Goal: Task Accomplishment & Management: Use online tool/utility

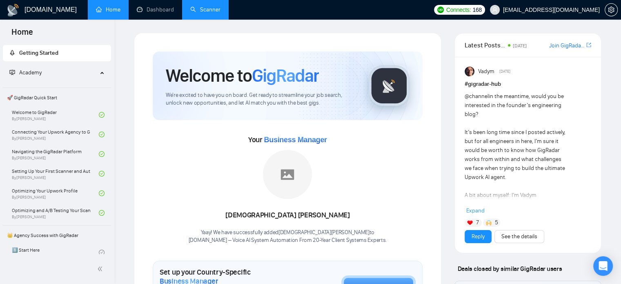
click at [211, 13] on link "Scanner" at bounding box center [205, 9] width 30 height 7
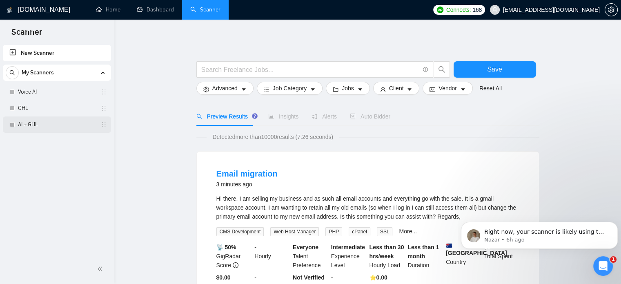
click at [35, 124] on link "AI + GHL" at bounding box center [57, 124] width 78 height 16
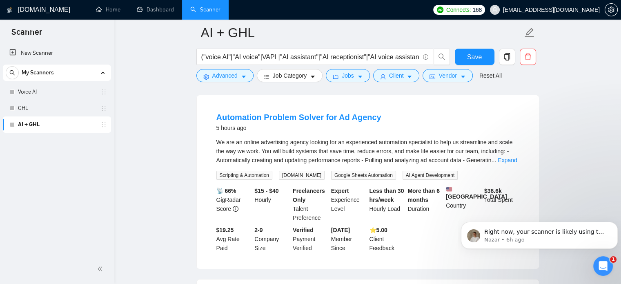
scroll to position [75, 0]
click at [518, 230] on span "Right now, your scanner is likely using the "OR" logic between your keyword gro…" at bounding box center [545, 284] width 123 height 112
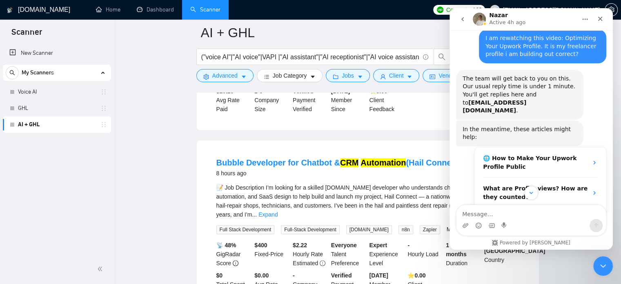
scroll to position [391, 0]
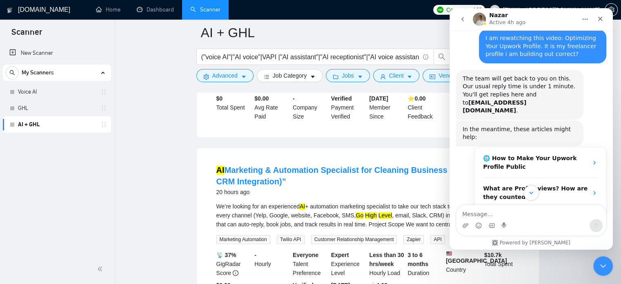
click at [532, 193] on icon "Scroll to bottom" at bounding box center [531, 192] width 4 height 2
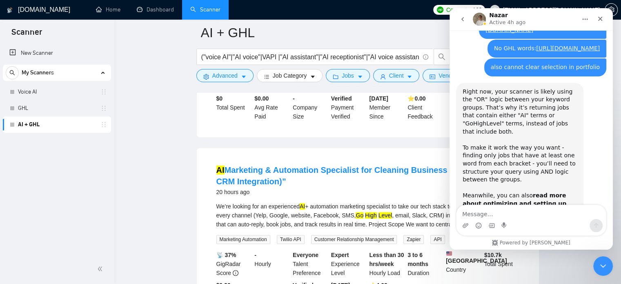
scroll to position [2855, 0]
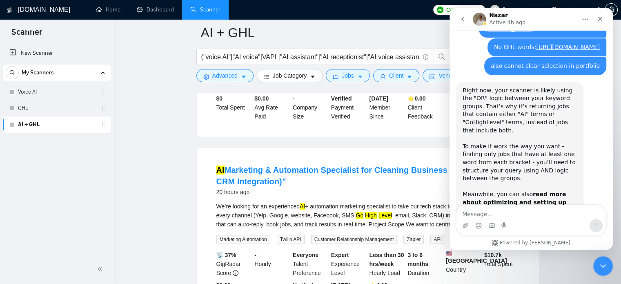
click at [498, 215] on link "[URL][DOMAIN_NAME]" at bounding box center [494, 218] width 64 height 7
click at [479, 226] on icon "Emoji picker" at bounding box center [478, 226] width 2 height 0
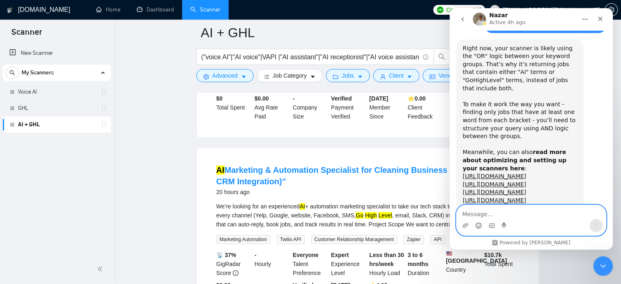
scroll to position [2900, 0]
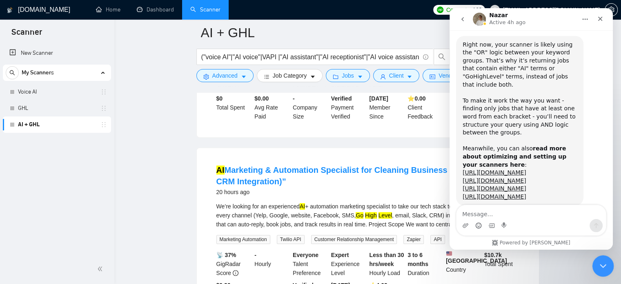
click at [601, 267] on icon "Close Intercom Messenger" at bounding box center [602, 265] width 10 height 10
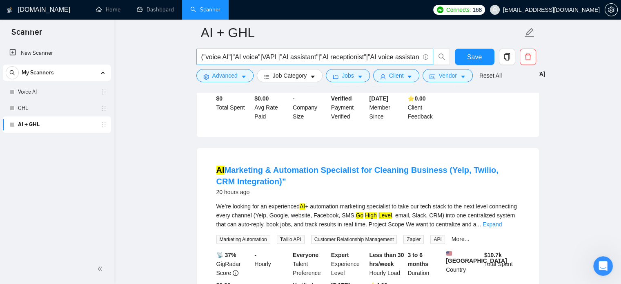
click at [287, 53] on input "("voice AI"|"AI voice"|VAPI |"AI assistant"|"AI receptionist"|"AI voice assista…" at bounding box center [310, 57] width 218 height 10
paste input "| "AI voice" | VAPI | "AI assistant" | "AI receptionist" | "AI voice assistant"…"
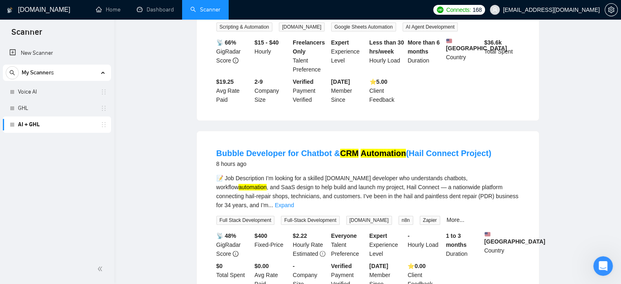
scroll to position [0, 0]
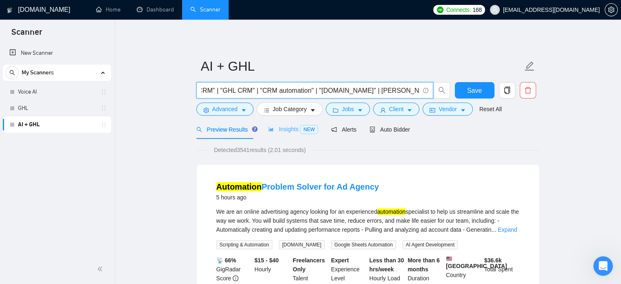
type input "("voice AI" | "AI voice" | VAPI | "AI assistant" | "AI receptionist" | "AI voic…"
click at [282, 129] on span "Insights NEW" at bounding box center [293, 129] width 50 height 7
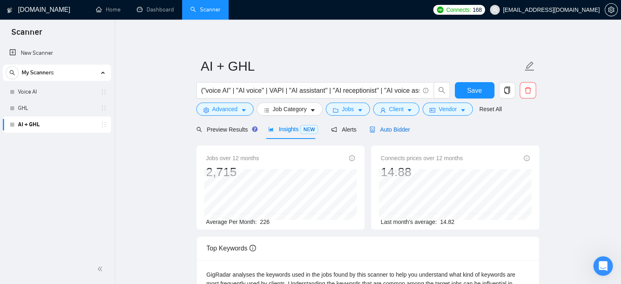
click at [386, 130] on span "Auto Bidder" at bounding box center [389, 129] width 40 height 7
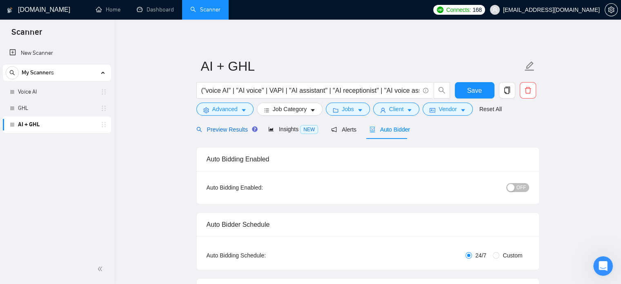
click at [216, 129] on span "Preview Results" at bounding box center [225, 129] width 59 height 7
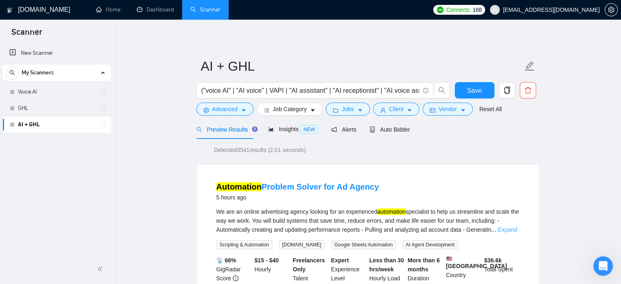
click at [506, 231] on link "Expand" at bounding box center [506, 229] width 19 height 7
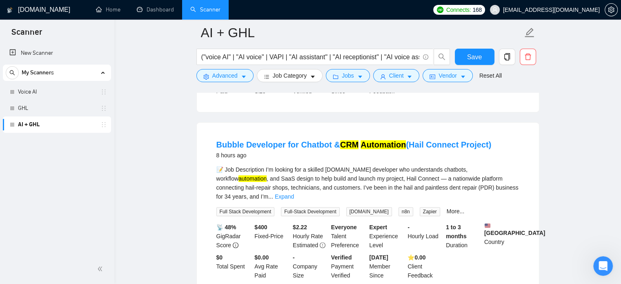
scroll to position [317, 0]
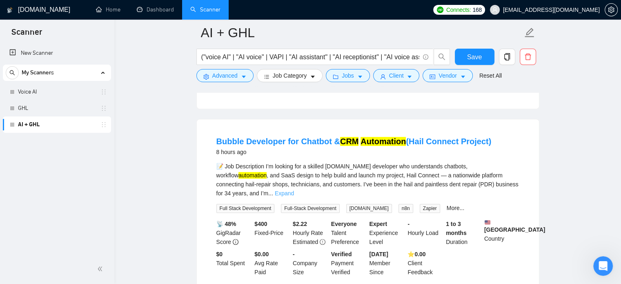
click at [294, 190] on link "Expand" at bounding box center [284, 193] width 19 height 7
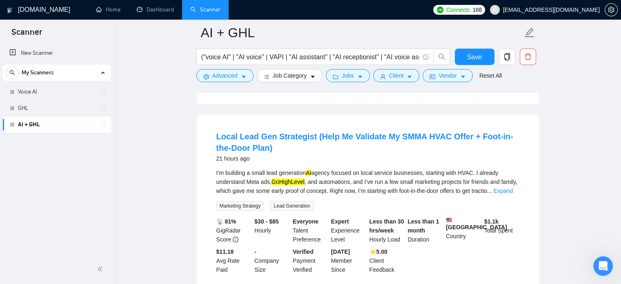
scroll to position [800, 0]
click at [500, 193] on link "Expand" at bounding box center [502, 190] width 19 height 7
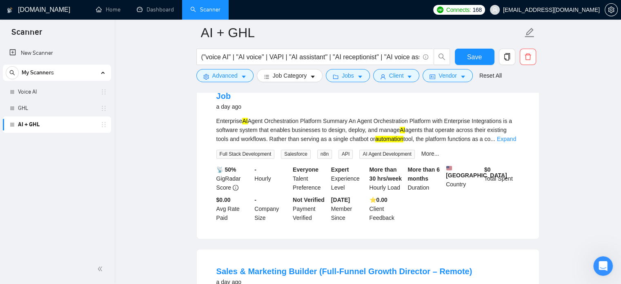
scroll to position [1084, 0]
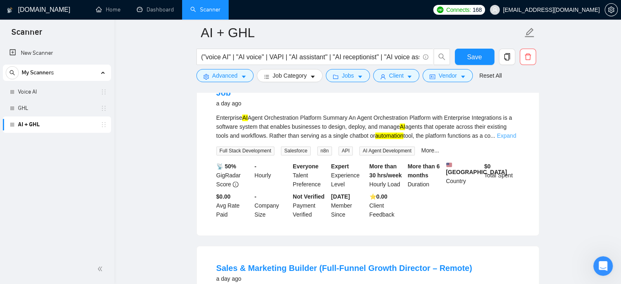
click at [502, 139] on link "Expand" at bounding box center [506, 135] width 19 height 7
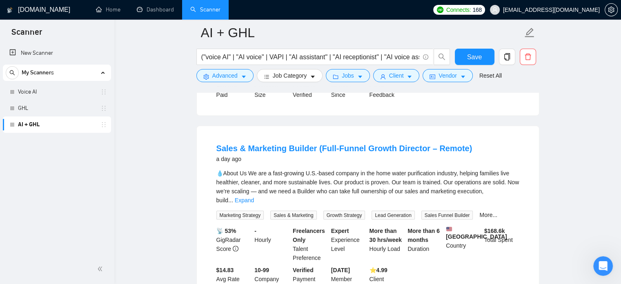
scroll to position [1545, 0]
click at [254, 202] on link "Expand" at bounding box center [244, 199] width 19 height 7
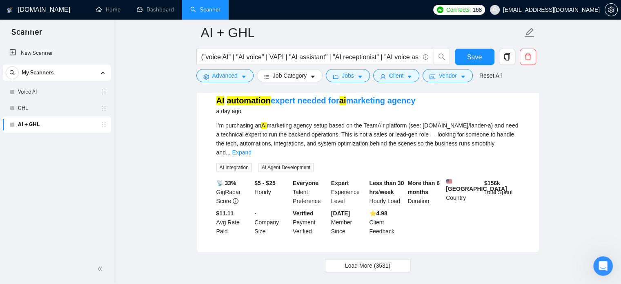
scroll to position [2655, 0]
click at [251, 151] on link "Expand" at bounding box center [241, 151] width 19 height 7
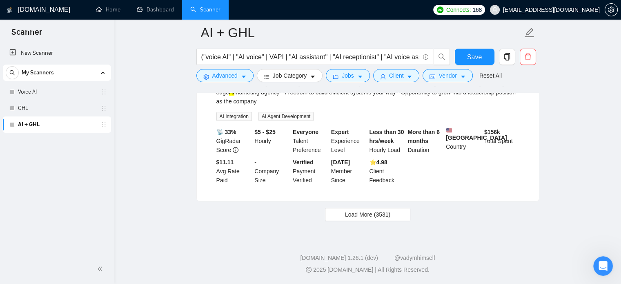
scroll to position [2801, 0]
click at [373, 213] on span "Load More (3531)" at bounding box center [367, 214] width 45 height 9
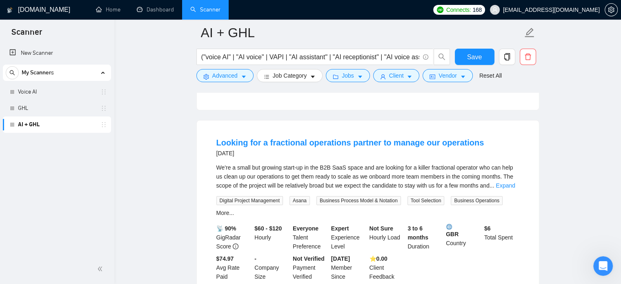
scroll to position [3072, 0]
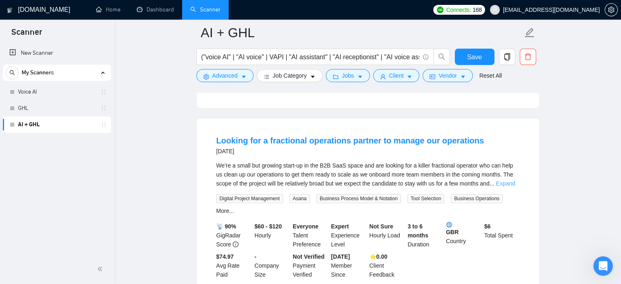
click at [506, 180] on link "Expand" at bounding box center [504, 183] width 19 height 7
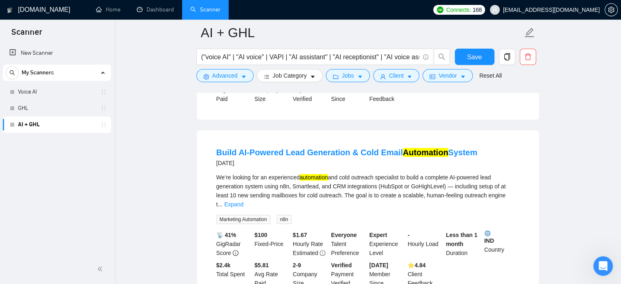
scroll to position [3274, 0]
click at [243, 201] on link "Expand" at bounding box center [233, 204] width 19 height 7
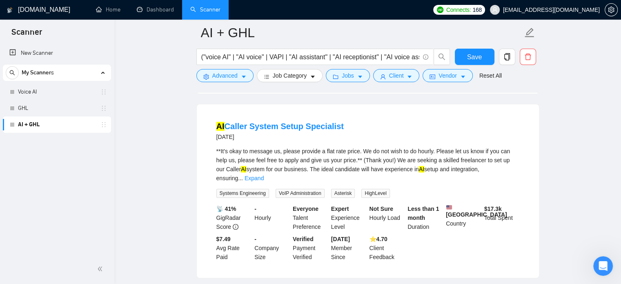
scroll to position [3638, 0]
click at [264, 174] on link "Expand" at bounding box center [253, 177] width 19 height 7
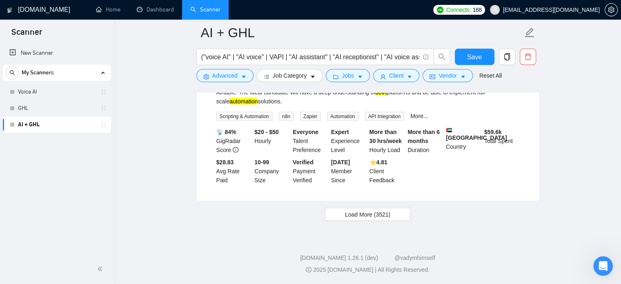
scroll to position [4825, 0]
click at [377, 220] on button "Load More (3521)" at bounding box center [367, 214] width 85 height 13
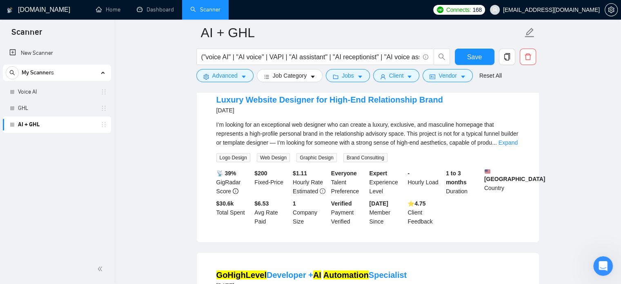
scroll to position [5128, 0]
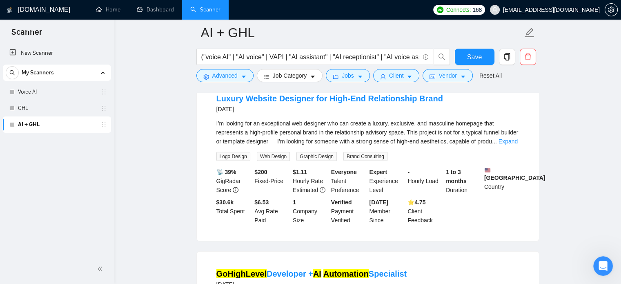
click at [467, 220] on div "📡 39% GigRadar Score $ 200 Fixed-Price $ 1.11 Hourly Rate Estimated Everyone Ta…" at bounding box center [368, 195] width 306 height 57
click at [508, 144] on link "Expand" at bounding box center [507, 141] width 19 height 7
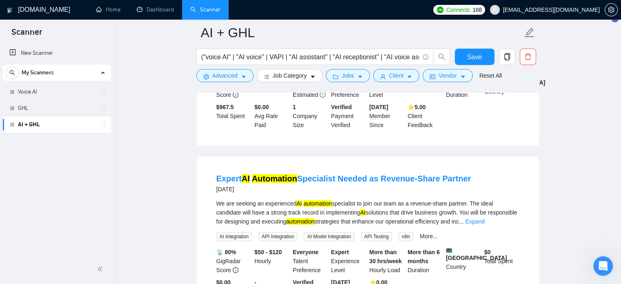
scroll to position [6118, 0]
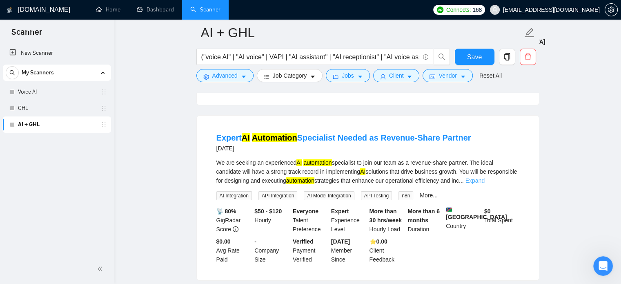
click at [484, 184] on link "Expand" at bounding box center [474, 180] width 19 height 7
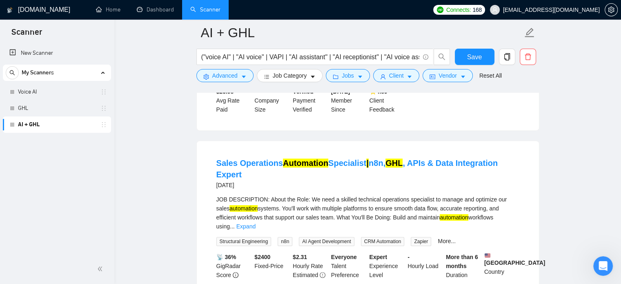
scroll to position [6531, 0]
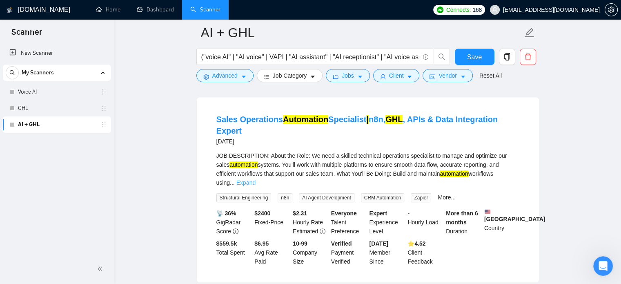
click at [255, 179] on link "Expand" at bounding box center [245, 182] width 19 height 7
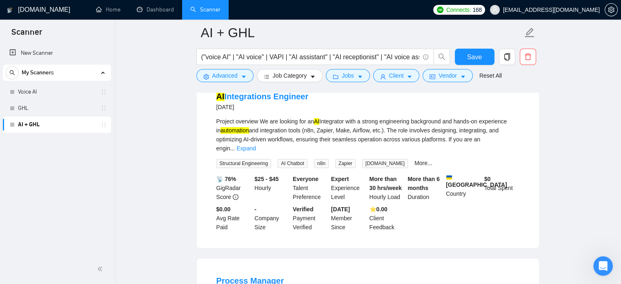
scroll to position [6903, 0]
click at [255, 144] on link "Expand" at bounding box center [245, 147] width 19 height 7
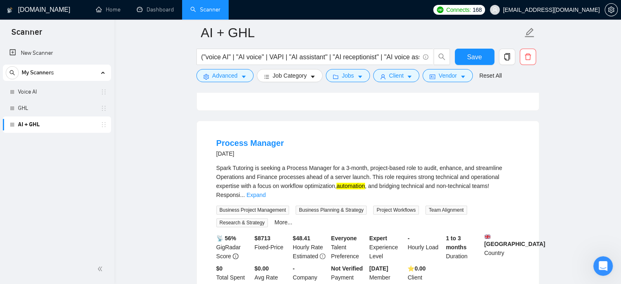
scroll to position [7117, 0]
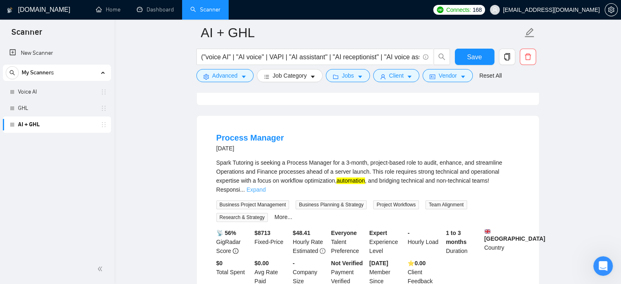
click at [266, 186] on link "Expand" at bounding box center [255, 189] width 19 height 7
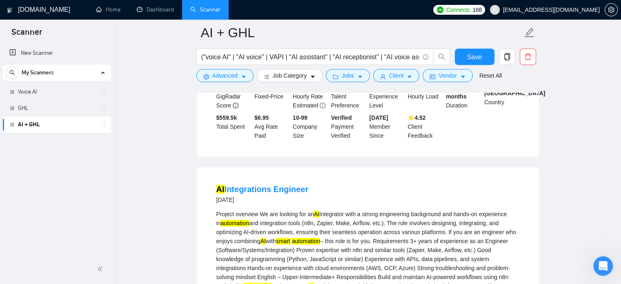
scroll to position [6771, 0]
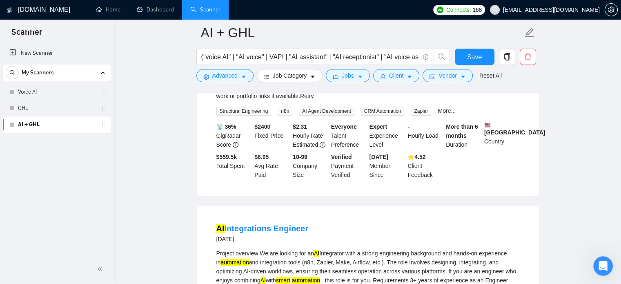
click at [322, 56] on input "("voice AI" | "AI voice" | VAPI | "AI assistant" | "AI receptionist" | "AI voic…" at bounding box center [310, 57] width 218 height 10
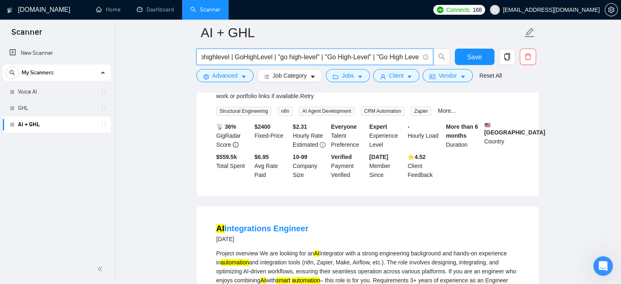
scroll to position [0, 661]
click at [392, 56] on input "("voice AI" | "AI voice" | VAPI | "AI assistant" | "AI receptionist" | "AI voic…" at bounding box center [310, 57] width 218 height 10
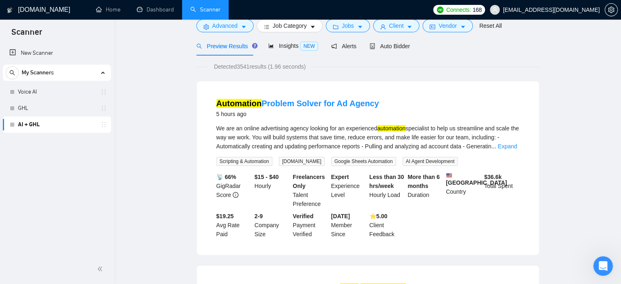
scroll to position [0, 0]
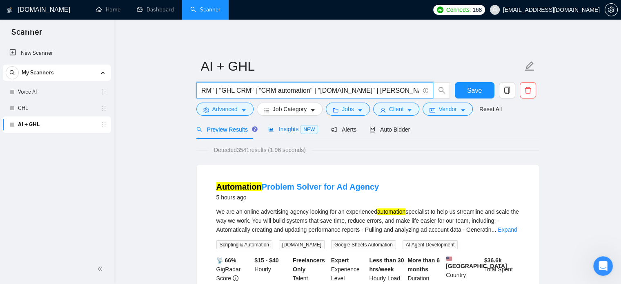
click at [277, 129] on span "Insights NEW" at bounding box center [293, 129] width 50 height 7
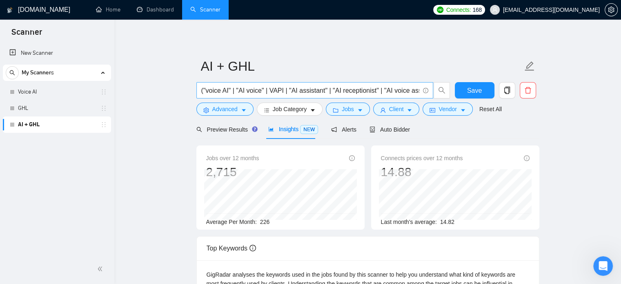
click at [414, 91] on input "("voice AI" | "AI voice" | VAPI | "AI assistant" | "AI receptionist" | "AI voic…" at bounding box center [310, 90] width 218 height 10
click at [602, 264] on icon "Open Intercom Messenger" at bounding box center [602, 264] width 6 height 7
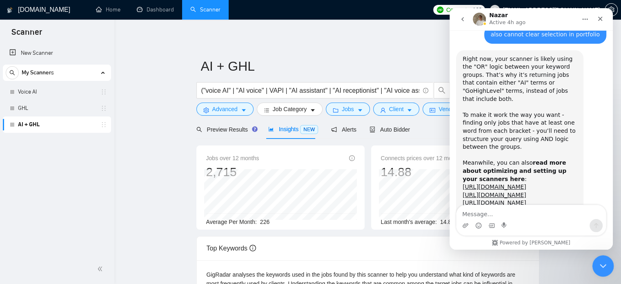
scroll to position [2900, 0]
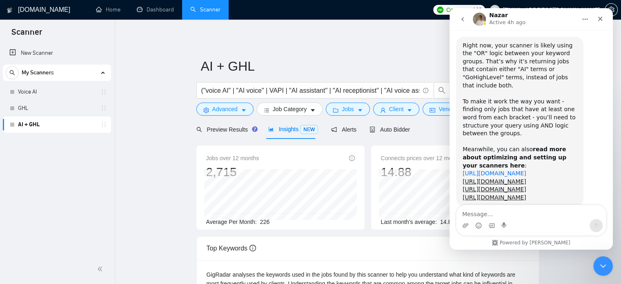
click at [526, 170] on link "[URL][DOMAIN_NAME]" at bounding box center [494, 173] width 64 height 7
click at [602, 261] on icon "Close Intercom Messenger" at bounding box center [602, 265] width 10 height 10
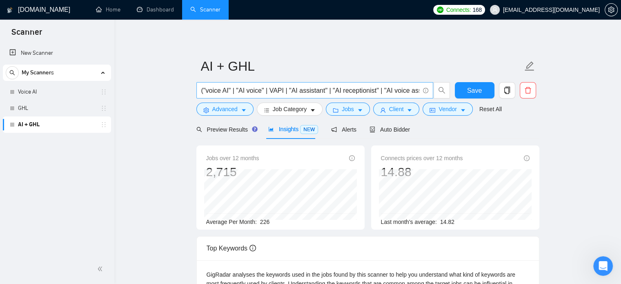
click at [357, 89] on input "("voice AI" | "AI voice" | VAPI | "AI assistant" | "AI receptionist" | "AI voic…" at bounding box center [310, 90] width 218 height 10
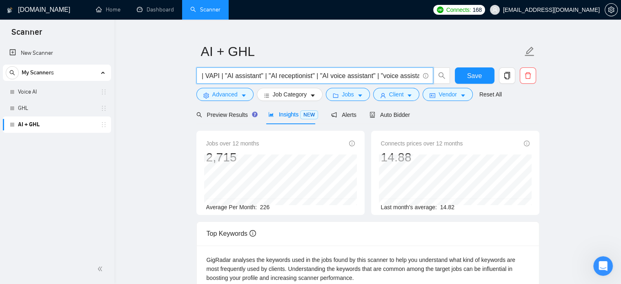
scroll to position [21, 0]
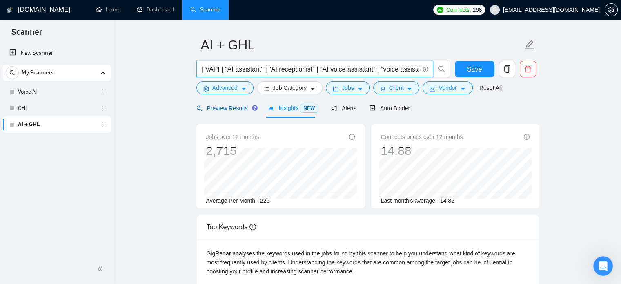
click at [231, 108] on span "Preview Results" at bounding box center [225, 108] width 59 height 7
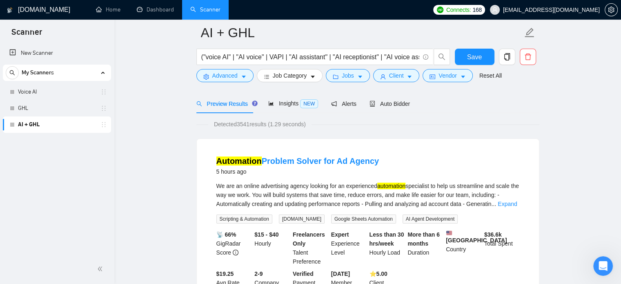
scroll to position [44, 0]
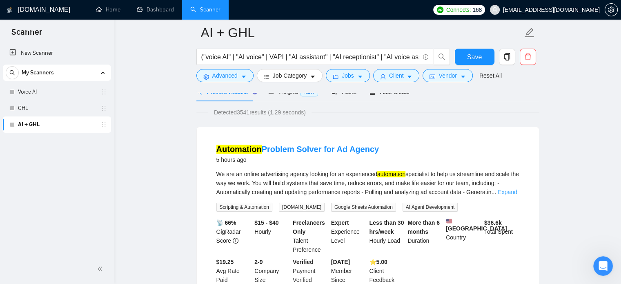
click at [507, 194] on link "Expand" at bounding box center [506, 192] width 19 height 7
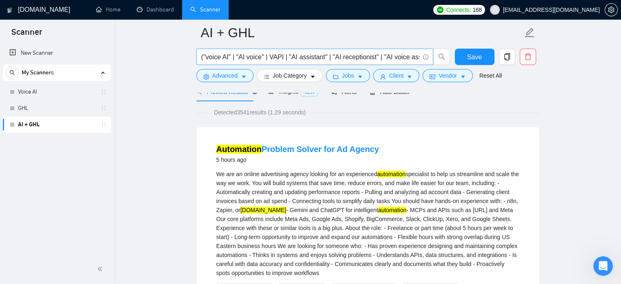
click at [393, 55] on input "("voice AI" | "AI voice" | VAPI | "AI assistant" | "AI receptionist" | "AI voic…" at bounding box center [310, 57] width 218 height 10
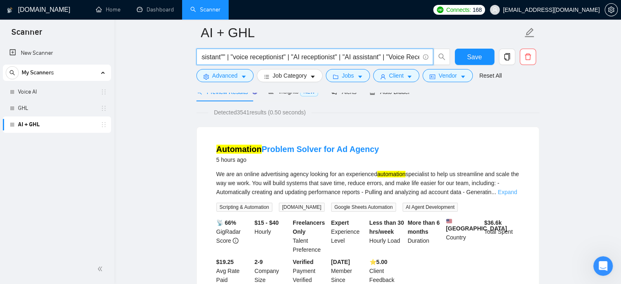
type input "("voice AI" | "AI voice" | VAPI | "AI assistant" | "AI receptionist" | "AI voic…"
click at [503, 192] on link "Expand" at bounding box center [506, 192] width 19 height 7
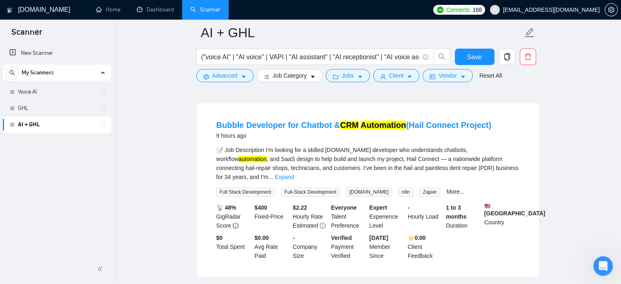
scroll to position [377, 0]
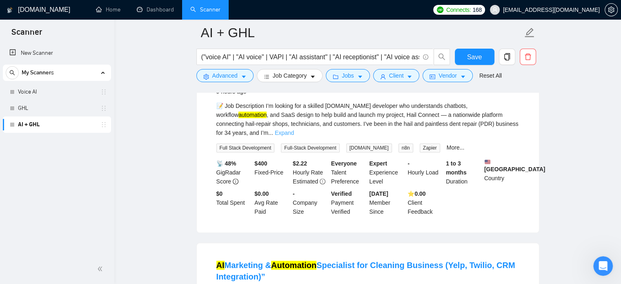
click at [294, 129] on link "Expand" at bounding box center [284, 132] width 19 height 7
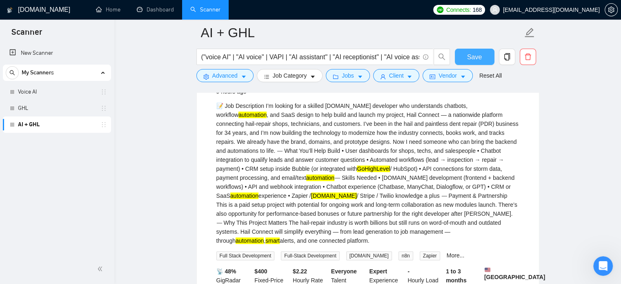
click at [473, 54] on span "Save" at bounding box center [474, 57] width 15 height 10
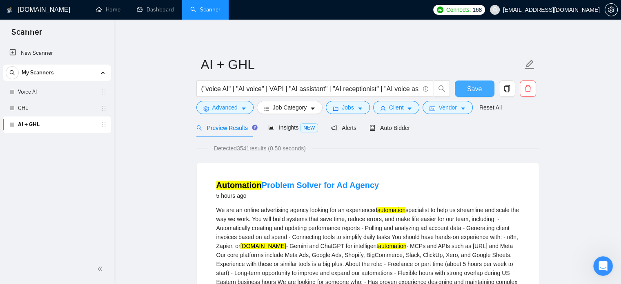
scroll to position [0, 0]
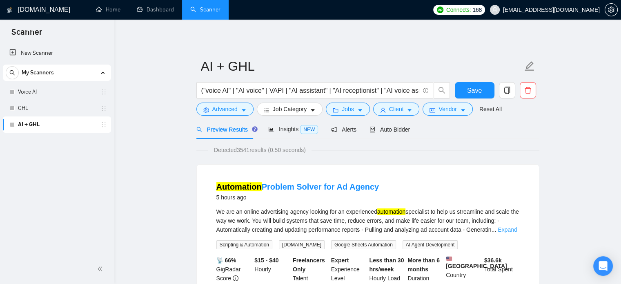
click at [504, 231] on link "Expand" at bounding box center [506, 229] width 19 height 7
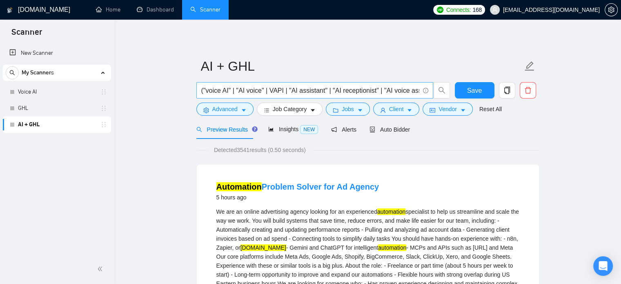
click at [320, 89] on input "("voice AI" | "AI voice" | VAPI | "AI assistant" | "AI receptionist" | "AI voic…" at bounding box center [310, 90] width 218 height 10
click at [304, 90] on input "("voice AI" | "AI voice" | VAPI | "AI assistant" | "AI receptionist" | "AI voic…" at bounding box center [310, 90] width 218 height 10
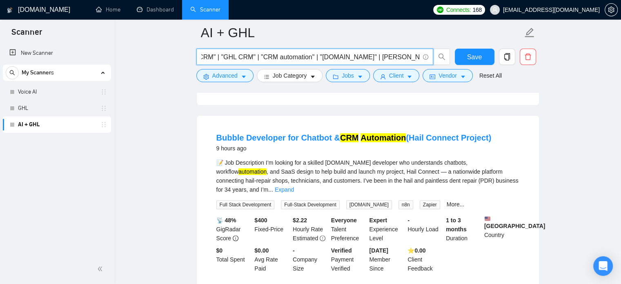
scroll to position [321, 0]
click at [294, 185] on link "Expand" at bounding box center [284, 188] width 19 height 7
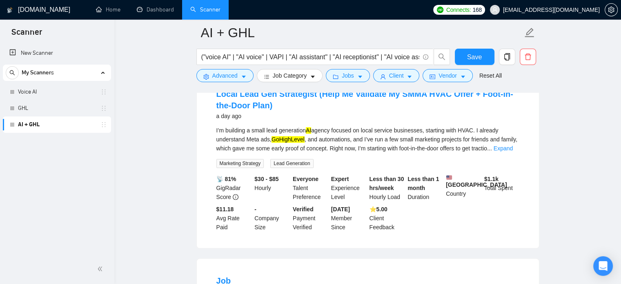
scroll to position [843, 0]
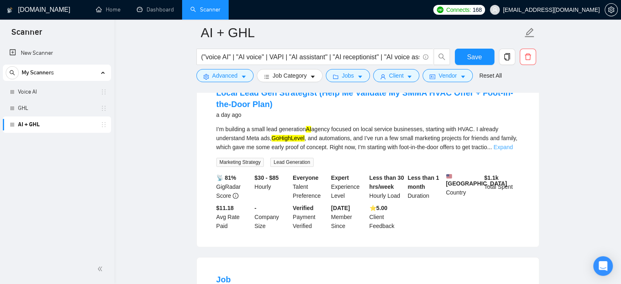
click at [505, 146] on link "Expand" at bounding box center [502, 147] width 19 height 7
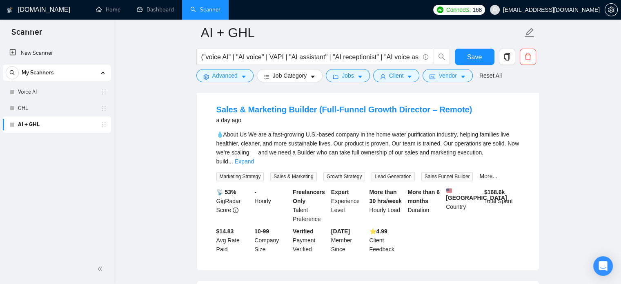
scroll to position [1244, 0]
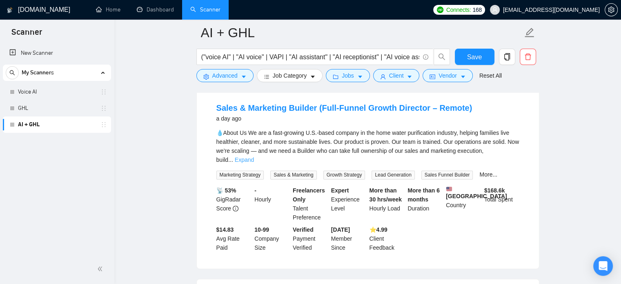
click at [254, 163] on link "Expand" at bounding box center [244, 159] width 19 height 7
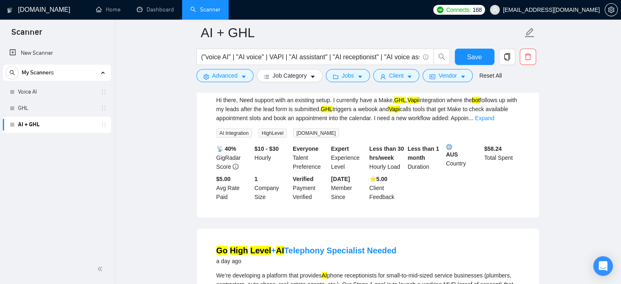
scroll to position [1789, 0]
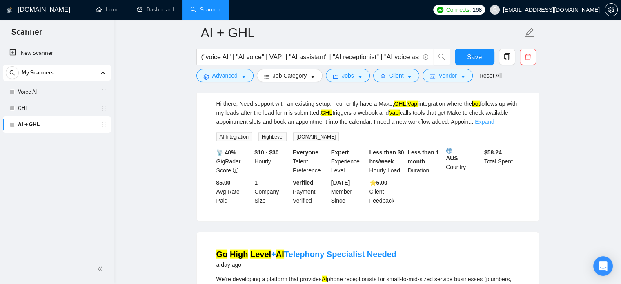
click at [494, 125] on link "Expand" at bounding box center [484, 121] width 19 height 7
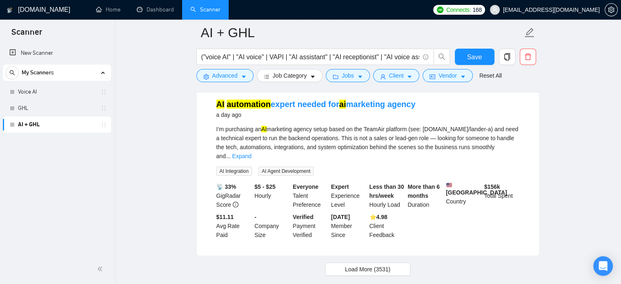
scroll to position [2415, 0]
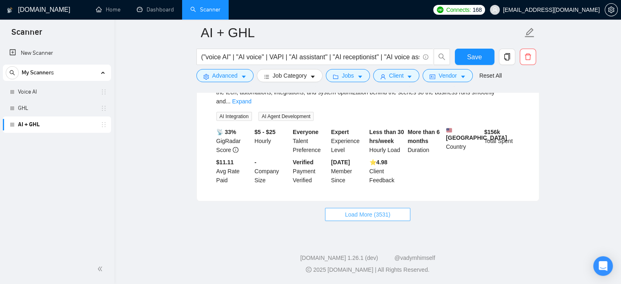
click at [392, 213] on button "Load More (3531)" at bounding box center [367, 214] width 85 height 13
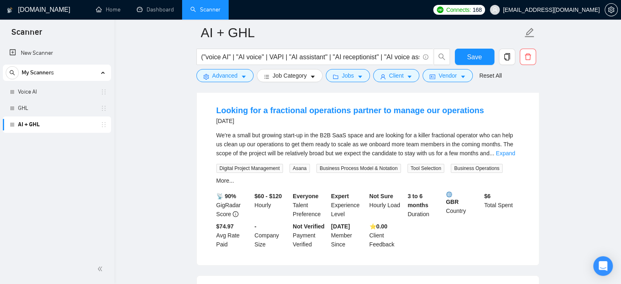
scroll to position [2715, 0]
click at [501, 152] on link "Expand" at bounding box center [504, 154] width 19 height 7
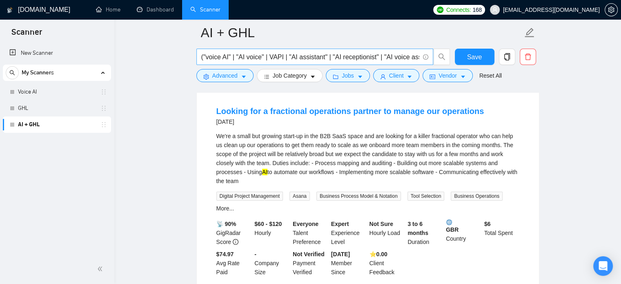
click at [339, 53] on input "("voice AI" | "AI voice" | VAPI | "AI assistant" | "AI receptionist" | "AI voic…" at bounding box center [310, 57] width 218 height 10
click at [610, 273] on div "Open Intercom Messenger" at bounding box center [603, 266] width 22 height 22
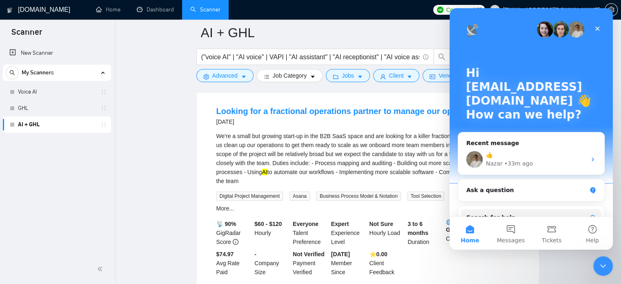
scroll to position [0, 0]
click at [504, 151] on div "👍" at bounding box center [536, 155] width 100 height 9
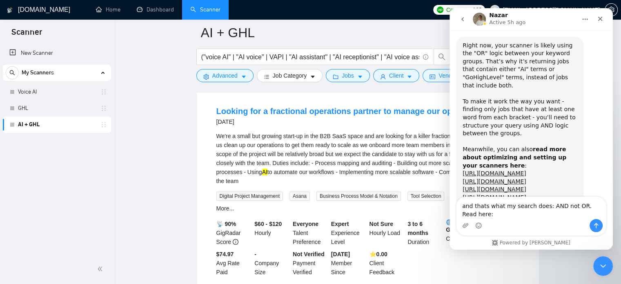
scroll to position [2908, 0]
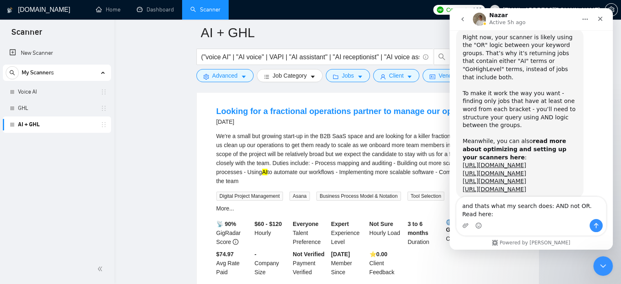
type textarea "and thats what my search does: AND not OR. Read here: https://poe.com/s/ZXspk59…"
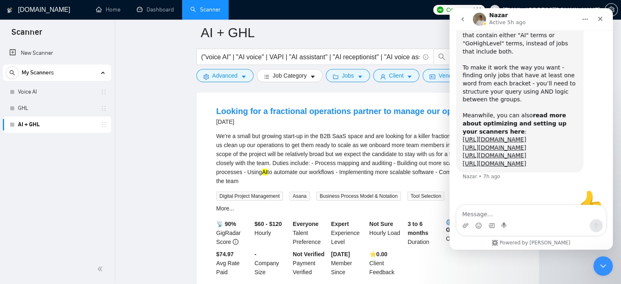
scroll to position [2935, 0]
click at [600, 266] on icon "Close Intercom Messenger" at bounding box center [602, 265] width 10 height 10
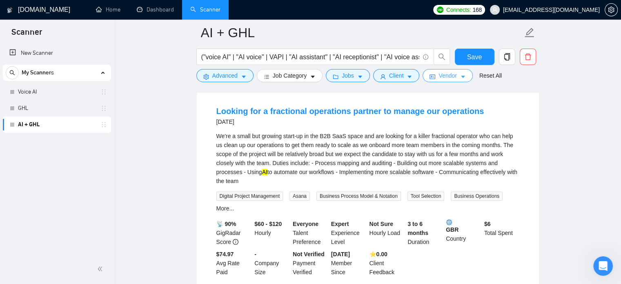
scroll to position [0, 0]
click at [385, 55] on input "("voice AI" | "AI voice" | VAPI | "AI assistant" | "AI receptionist" | "AI voic…" at bounding box center [310, 57] width 218 height 10
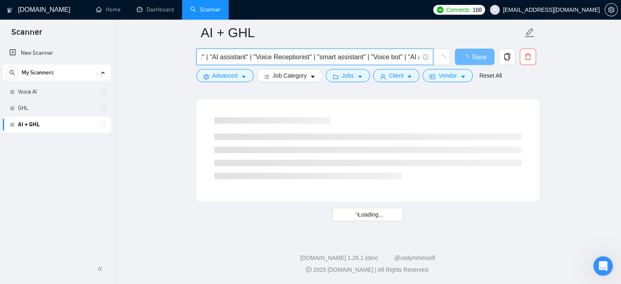
scroll to position [14, 0]
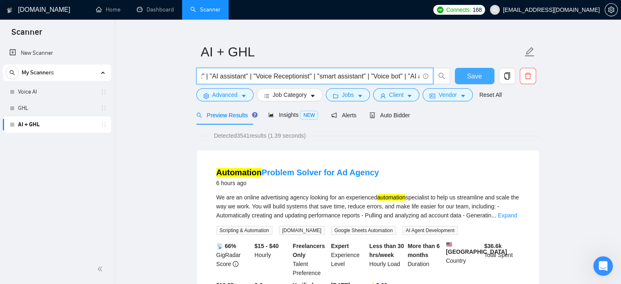
click at [468, 75] on span "Save" at bounding box center [474, 76] width 15 height 10
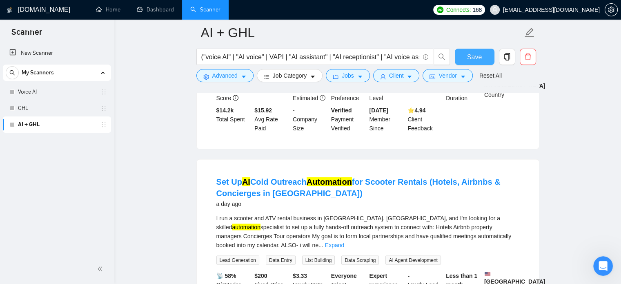
scroll to position [1796, 0]
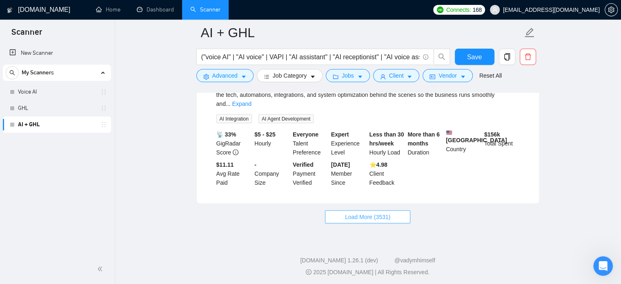
click at [369, 216] on span "Load More (3531)" at bounding box center [367, 216] width 45 height 9
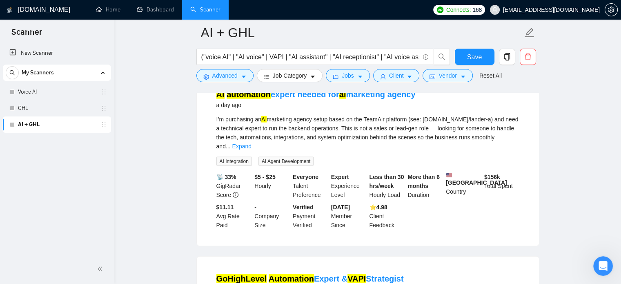
scroll to position [1750, 0]
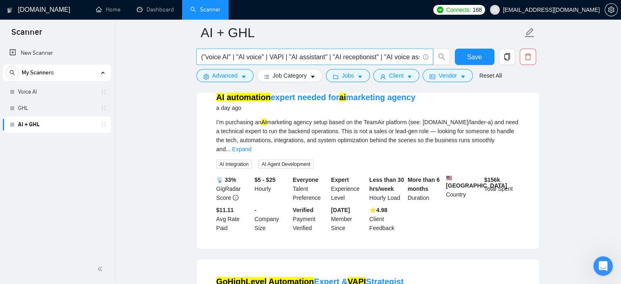
click at [397, 54] on input "("voice AI" | "AI voice" | VAPI | "AI assistant" | "AI receptionist" | "AI voic…" at bounding box center [310, 57] width 218 height 10
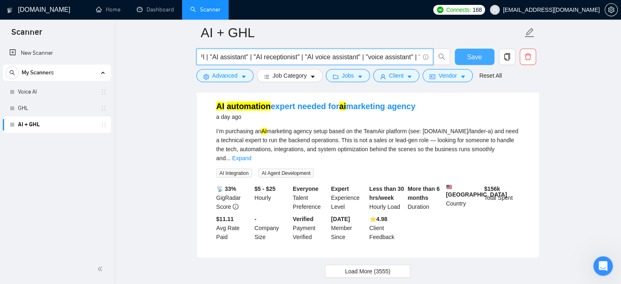
type input "("voice AI" | "AI voice" | VAPI | "AI assistant" | "AI receptionist" | "AI voic…"
click at [475, 58] on span "Save" at bounding box center [474, 57] width 15 height 10
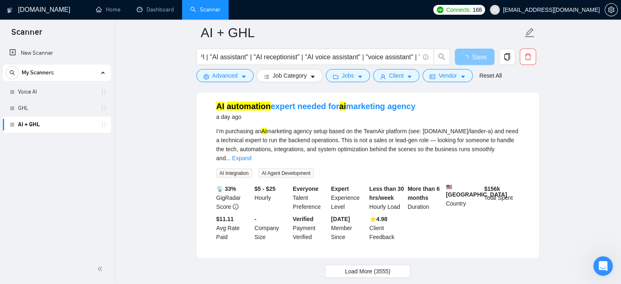
scroll to position [0, 0]
click at [251, 155] on link "Expand" at bounding box center [241, 158] width 19 height 7
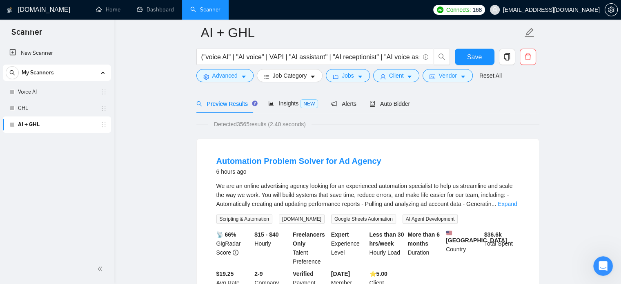
scroll to position [41, 0]
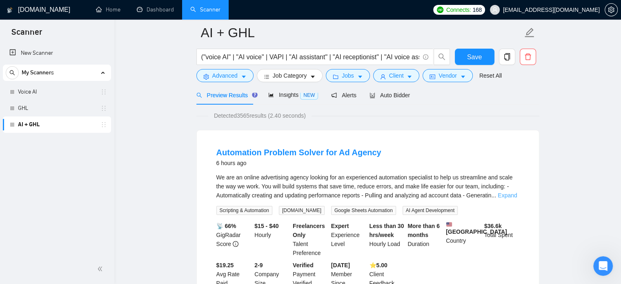
click at [508, 194] on link "Expand" at bounding box center [506, 195] width 19 height 7
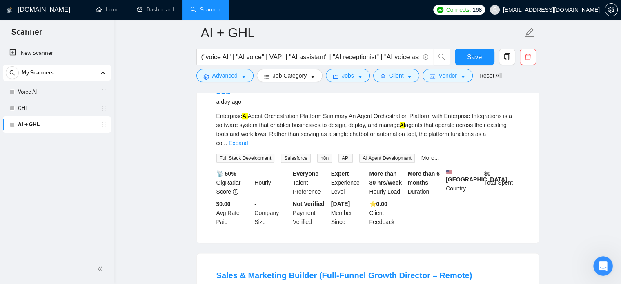
scroll to position [921, 0]
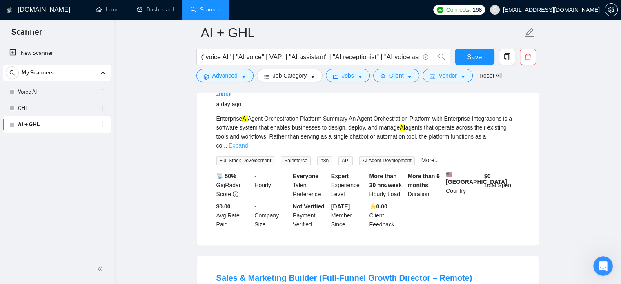
click at [248, 145] on link "Expand" at bounding box center [238, 145] width 19 height 7
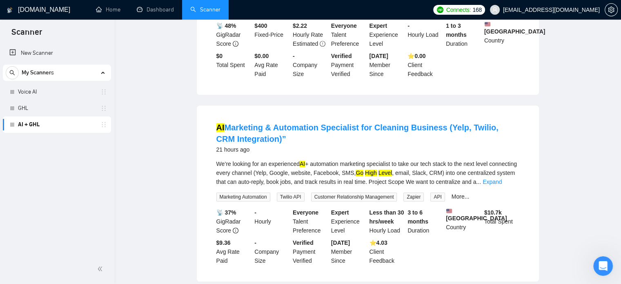
scroll to position [0, 0]
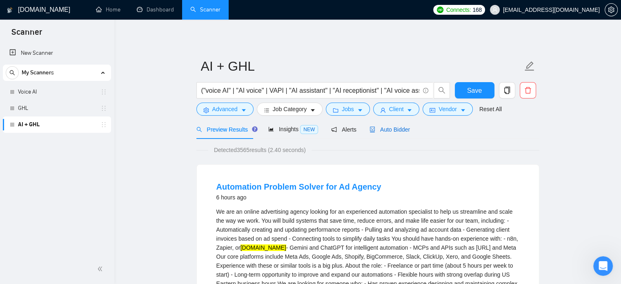
click at [399, 127] on span "Auto Bidder" at bounding box center [389, 129] width 40 height 7
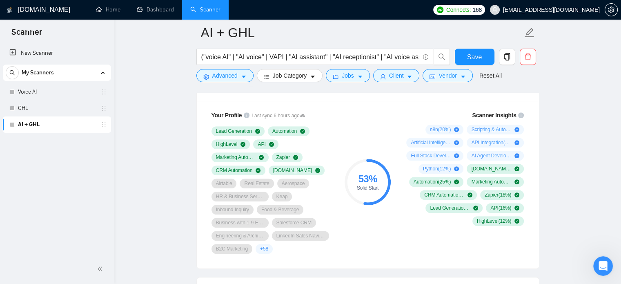
scroll to position [546, 0]
click at [476, 56] on span "Save" at bounding box center [474, 57] width 15 height 10
click at [263, 248] on span "+ 58" at bounding box center [264, 249] width 8 height 7
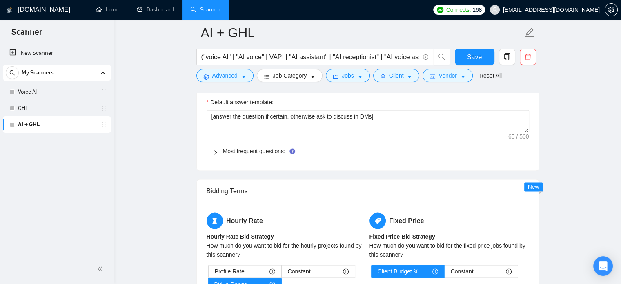
scroll to position [1172, 0]
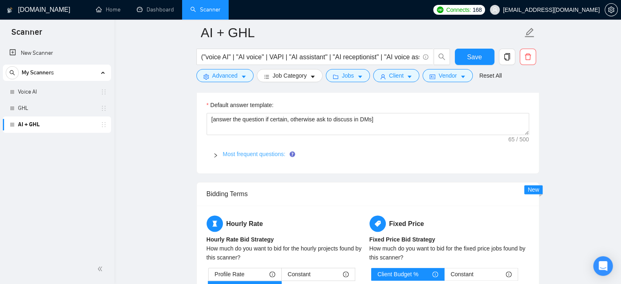
click at [247, 151] on link "Most frequent questions:" at bounding box center [254, 154] width 62 height 7
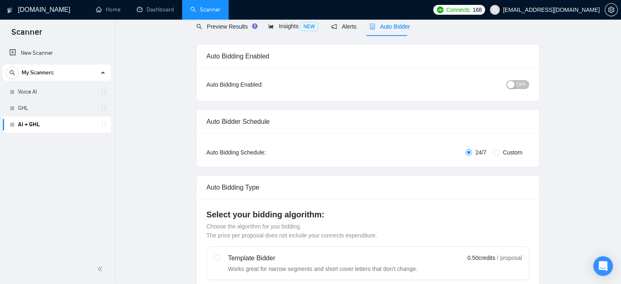
scroll to position [0, 0]
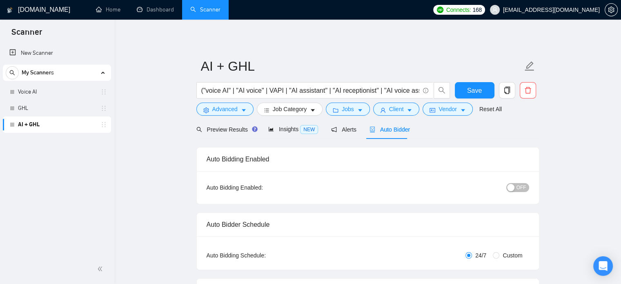
click at [389, 134] on div "Auto Bidder" at bounding box center [389, 129] width 40 height 19
click at [519, 187] on span "OFF" at bounding box center [521, 187] width 10 height 9
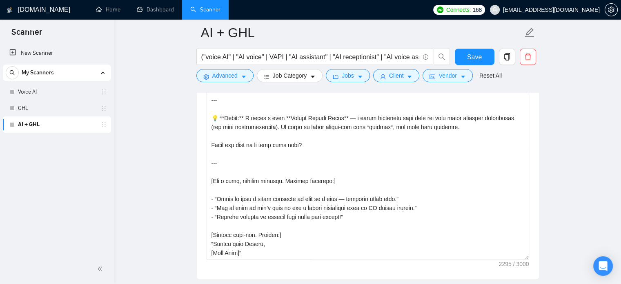
scroll to position [985, 0]
